Goal: Transaction & Acquisition: Purchase product/service

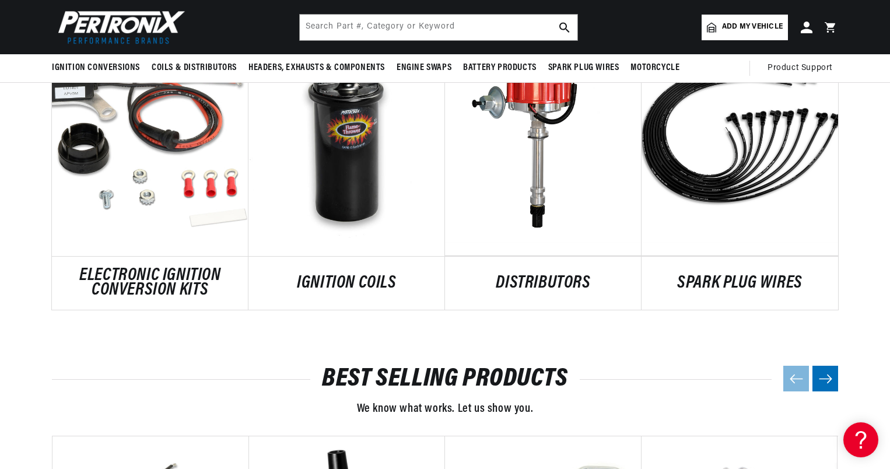
scroll to position [0, 353]
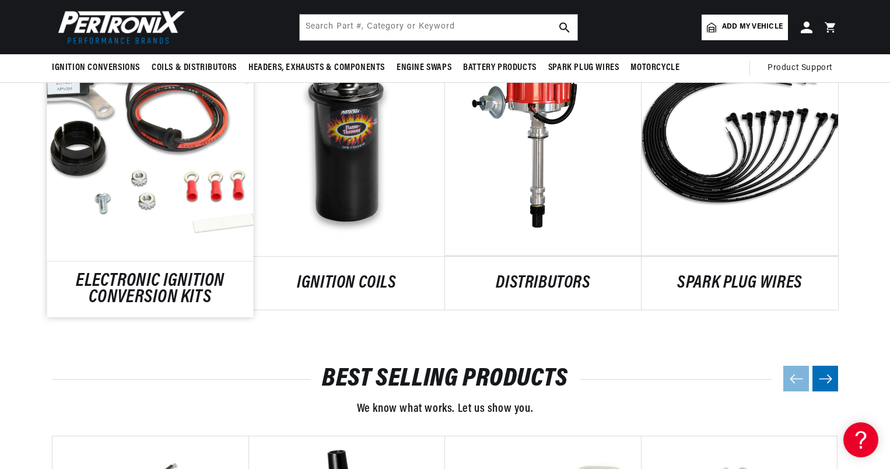
click at [176, 273] on link "ELECTRONIC IGNITION CONVERSION KITS" at bounding box center [150, 288] width 206 height 31
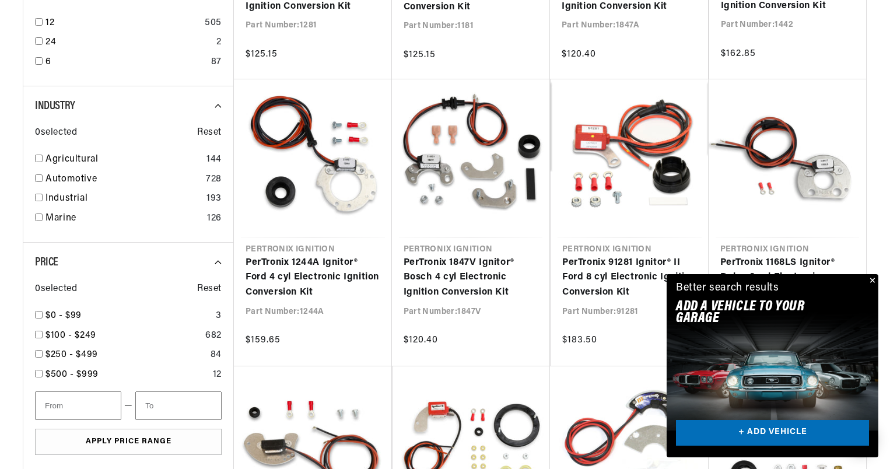
scroll to position [0, 353]
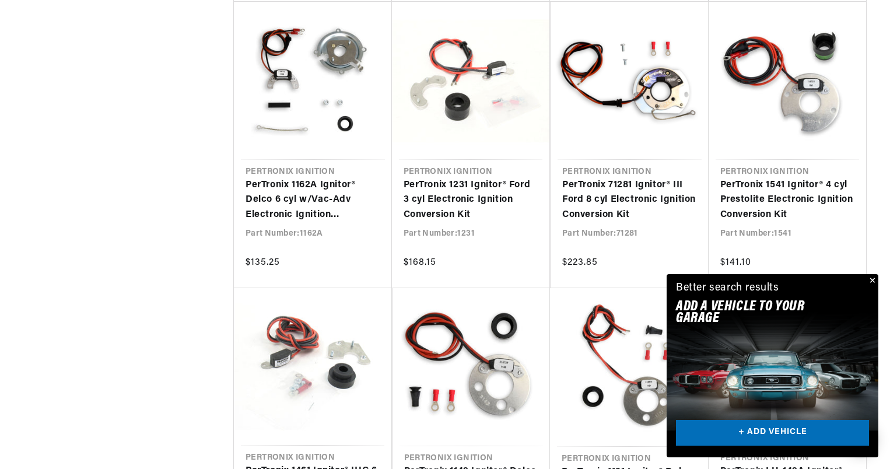
scroll to position [0, 353]
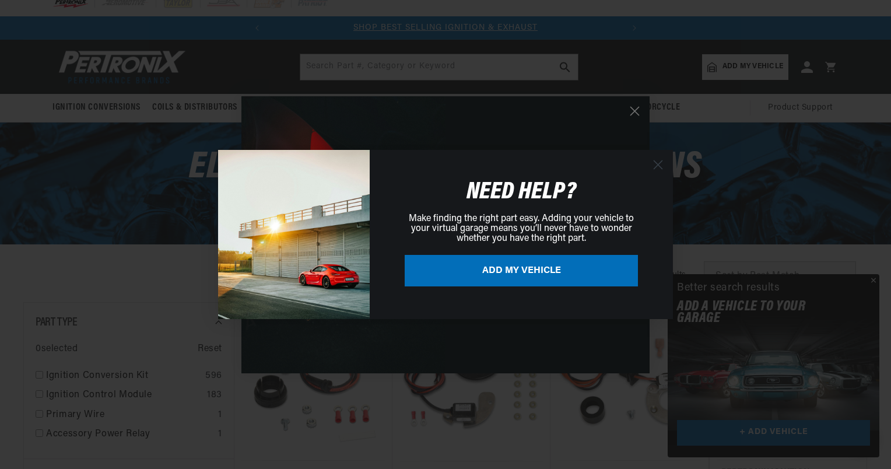
click at [655, 163] on circle "Close dialog" at bounding box center [657, 164] width 19 height 19
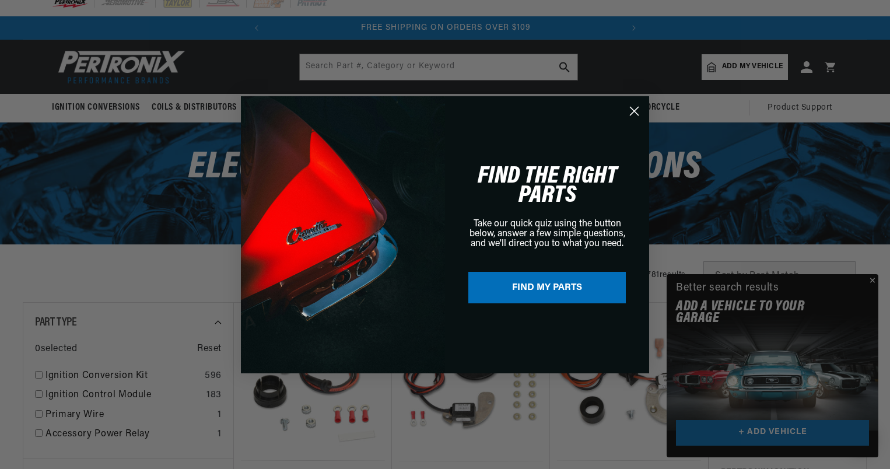
click at [635, 108] on circle "Close dialog" at bounding box center [634, 110] width 19 height 19
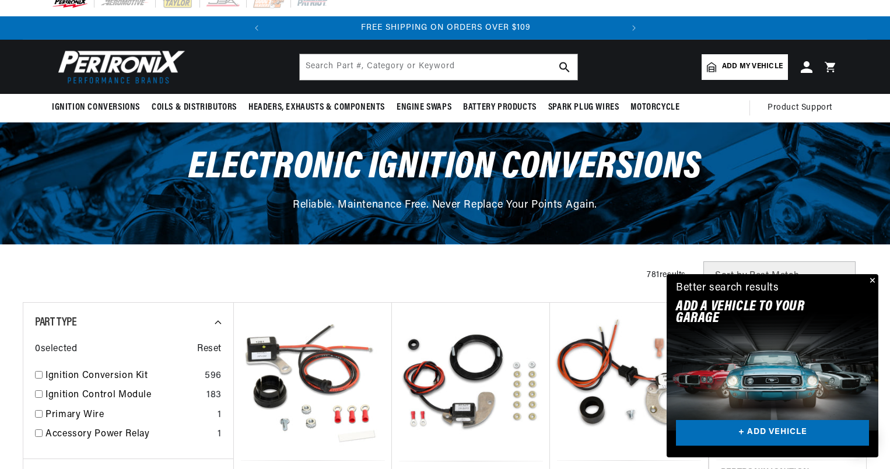
click at [872, 281] on button "Close" at bounding box center [871, 281] width 14 height 14
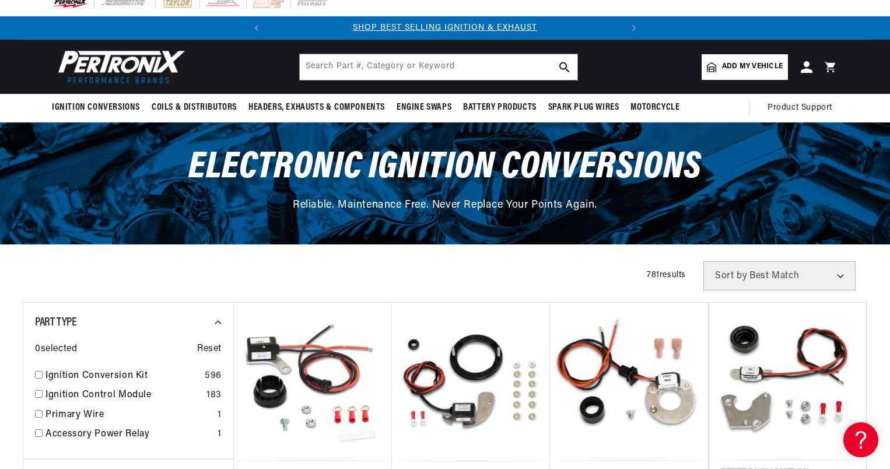
click at [744, 59] on link "Add my vehicle" at bounding box center [744, 67] width 86 height 26
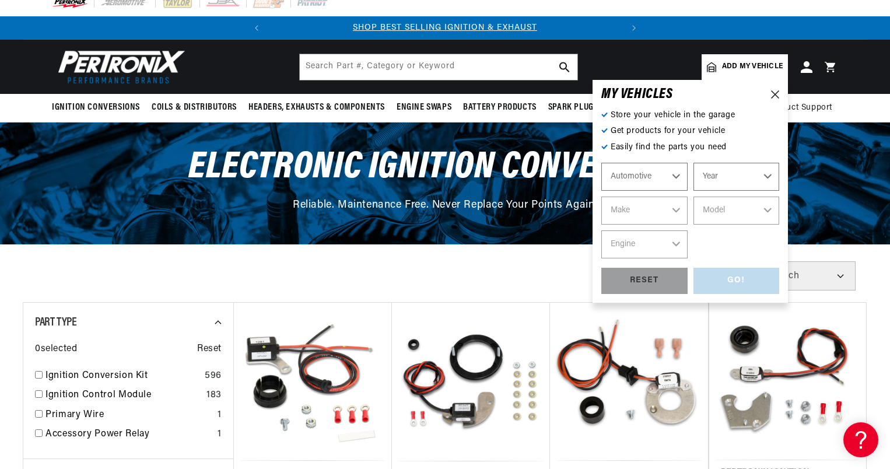
click at [727, 180] on select "Year 2026 2025 2024 2023 2022 2021 2020 2019 2018 2017 2016 2015 2014 2013 2012…" at bounding box center [736, 177] width 86 height 28
select select "1967"
click at [693, 163] on select "Year 2026 2025 2024 2023 2022 2021 2020 2019 2018 2017 2016 2015 2014 2013 2012…" at bounding box center [736, 177] width 86 height 28
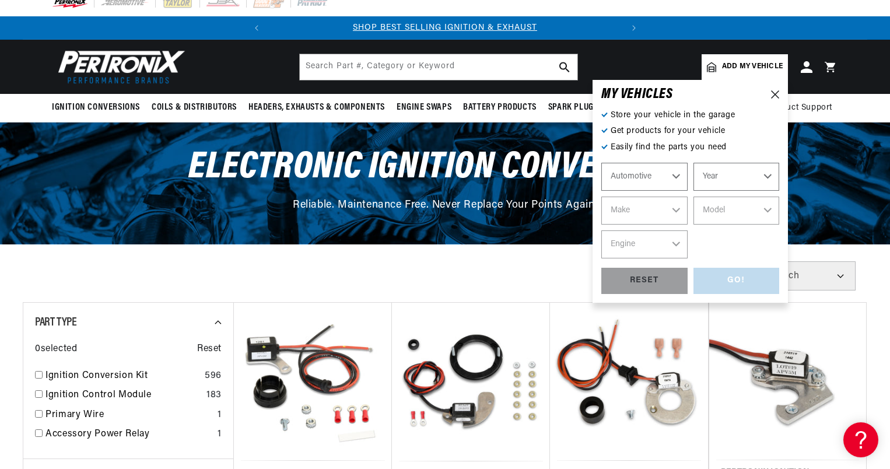
select select "1967"
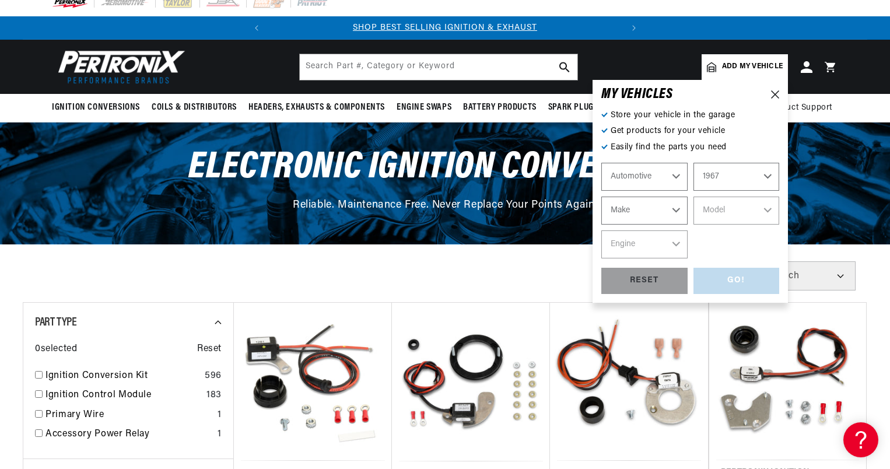
click at [643, 211] on select "Make Alfa Romeo American Motors Aston Martin Austin Austin Healey Avanti Bentle…" at bounding box center [644, 211] width 86 height 28
select select "Ford"
click at [601, 197] on select "Make Alfa Romeo American Motors Aston Martin Austin Austin Healey Avanti Bentle…" at bounding box center [644, 211] width 86 height 28
select select "Ford"
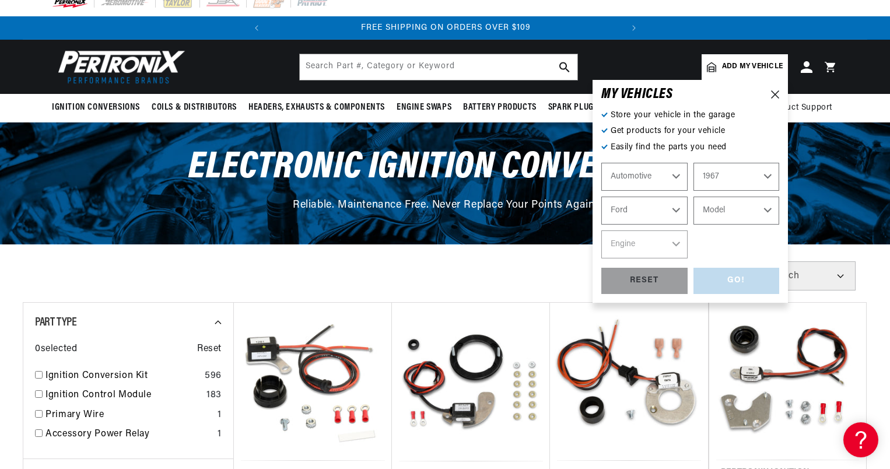
click at [749, 215] on select "Model Bronco Club Wagon Country Sedan Country Squire Custom Custom 500 Econolin…" at bounding box center [736, 211] width 86 height 28
select select "Mustang"
click at [693, 197] on select "Model Bronco Club Wagon Country Sedan Country Squire Custom Custom 500 Econolin…" at bounding box center [736, 211] width 86 height 28
select select "Mustang"
click at [633, 248] on select "Engine 4.1L 4.3L 170cid / 2.8L 200cid / 3.3L 289cid / 4.7L 302cid / 5.0L 351W 3…" at bounding box center [644, 244] width 86 height 28
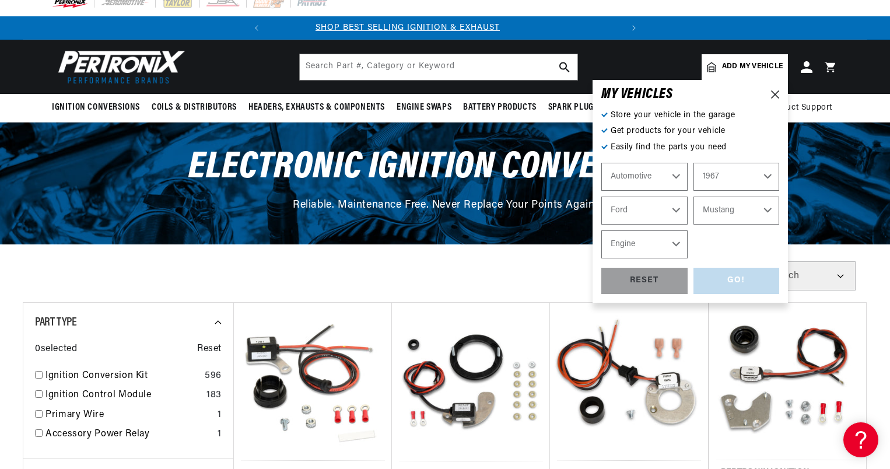
scroll to position [0, 0]
select select "289cid-4.7L"
click at [601, 230] on select "Engine 4.1L 4.3L 170cid / 2.8L 200cid / 3.3L 289cid / 4.7L 302cid / 5.0L 351W 3…" at bounding box center [644, 244] width 86 height 28
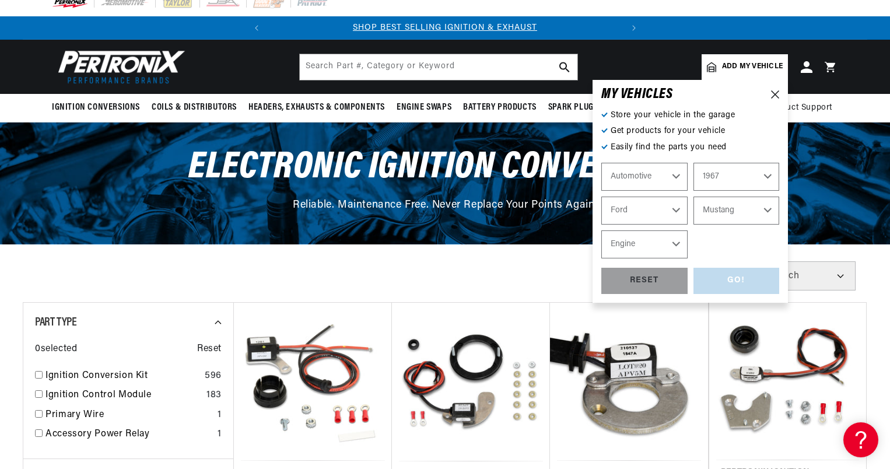
select select "289cid-4.7L"
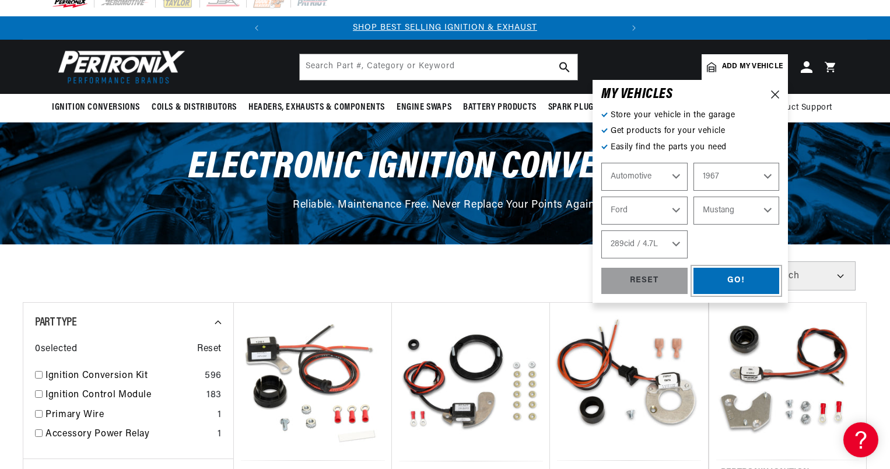
click at [729, 279] on div "GO!" at bounding box center [736, 281] width 86 height 26
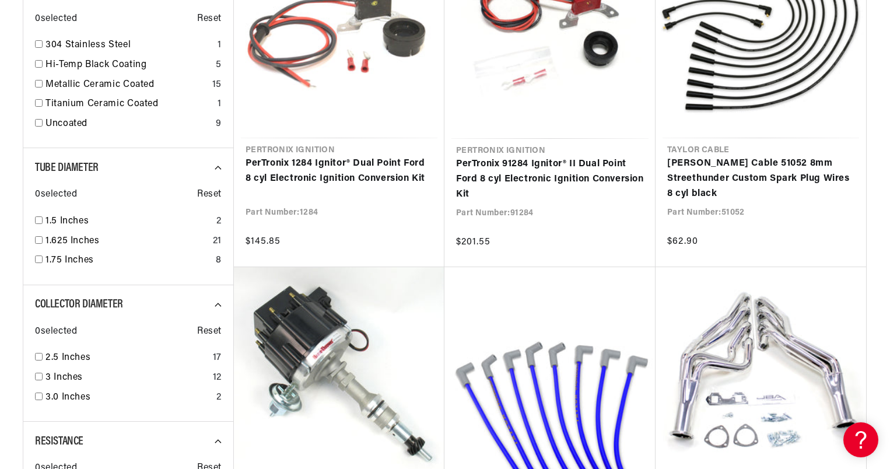
scroll to position [0, 353]
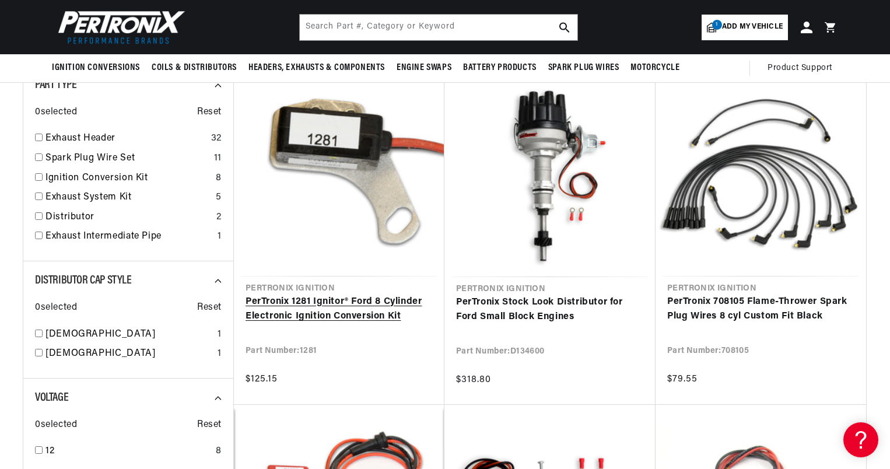
scroll to position [0, 353]
click at [316, 302] on link "PerTronix 1281 Ignitor® Ford 8 Cylinder Electronic Ignition Conversion Kit" at bounding box center [338, 309] width 187 height 30
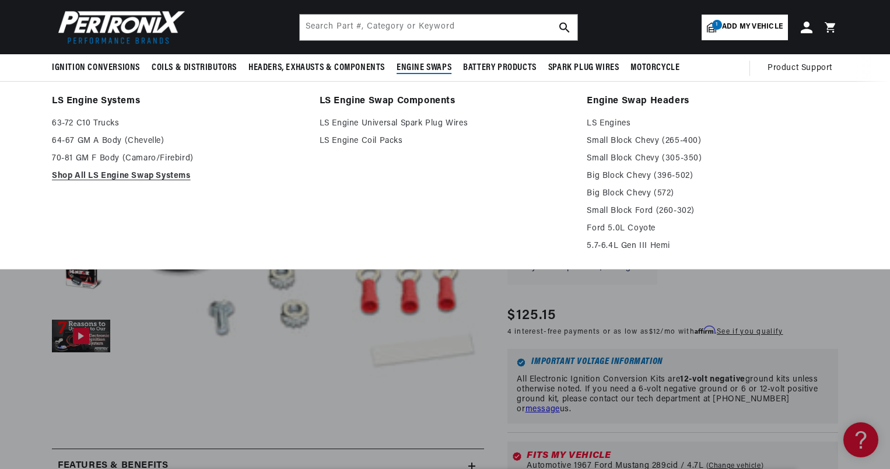
click at [296, 166] on ul "63-72 C10 Trucks 64-67 GM A Body (Chevelle) 70-81 GM F Body (Camaro/Firebird) S…" at bounding box center [177, 150] width 251 height 66
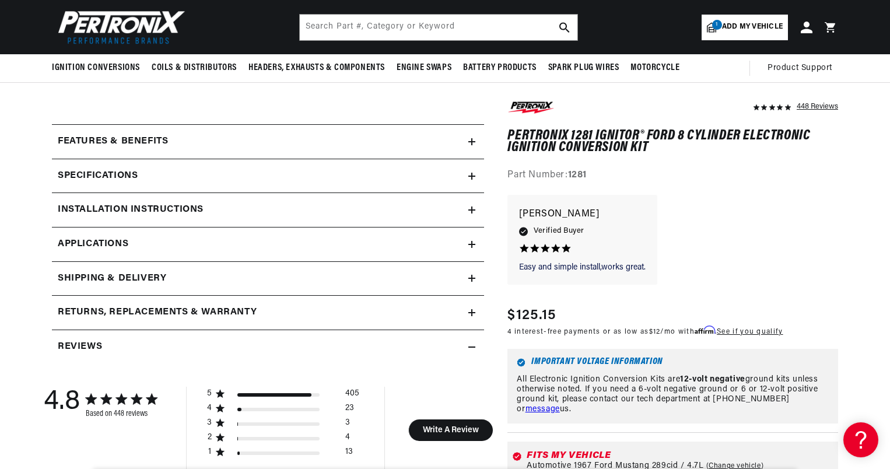
scroll to position [446, 0]
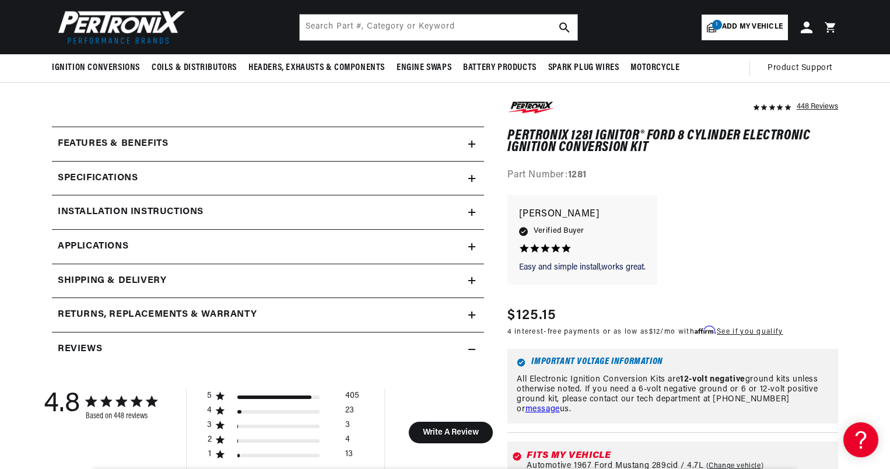
click at [109, 243] on span "Applications" at bounding box center [93, 246] width 71 height 15
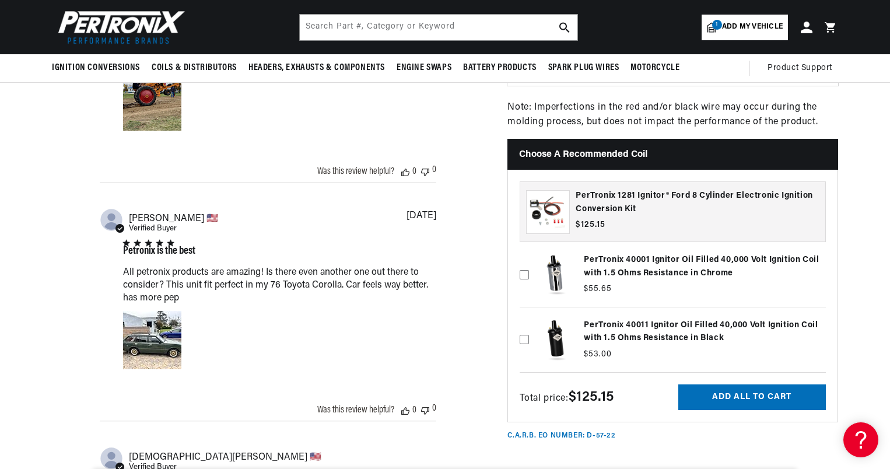
scroll to position [0, 353]
click at [525, 335] on icon at bounding box center [524, 339] width 9 height 9
click at [525, 325] on input "checkbox" at bounding box center [524, 320] width 9 height 9
checkbox input "true"
